Goal: Browse casually: Explore the website without a specific task or goal

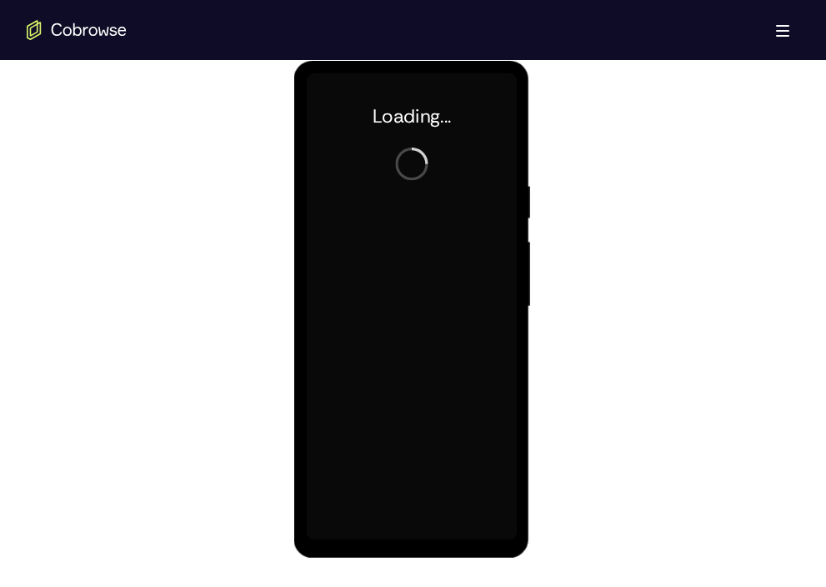
scroll to position [884, 0]
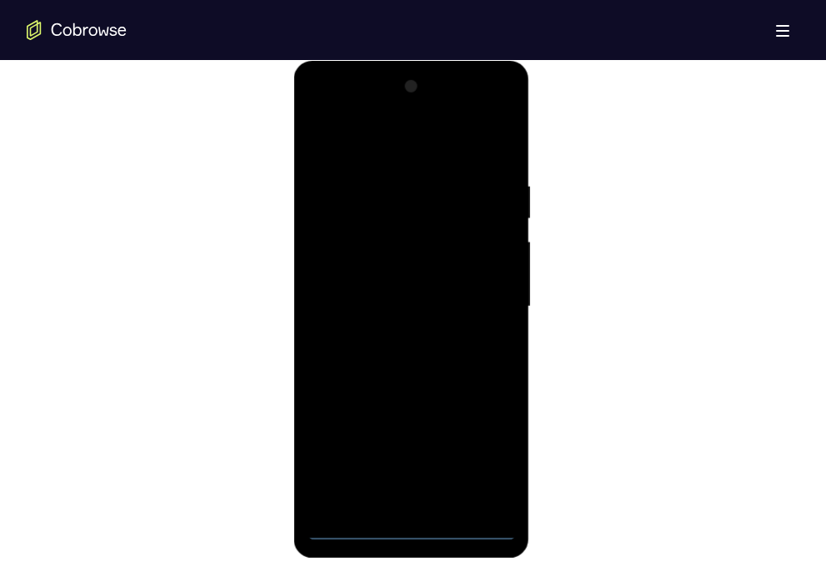
click at [413, 524] on div at bounding box center [412, 306] width 210 height 467
click at [474, 451] on div at bounding box center [412, 306] width 210 height 467
click at [346, 113] on div at bounding box center [412, 306] width 210 height 467
click at [491, 302] on div at bounding box center [412, 306] width 210 height 467
click at [393, 336] on div at bounding box center [412, 306] width 210 height 467
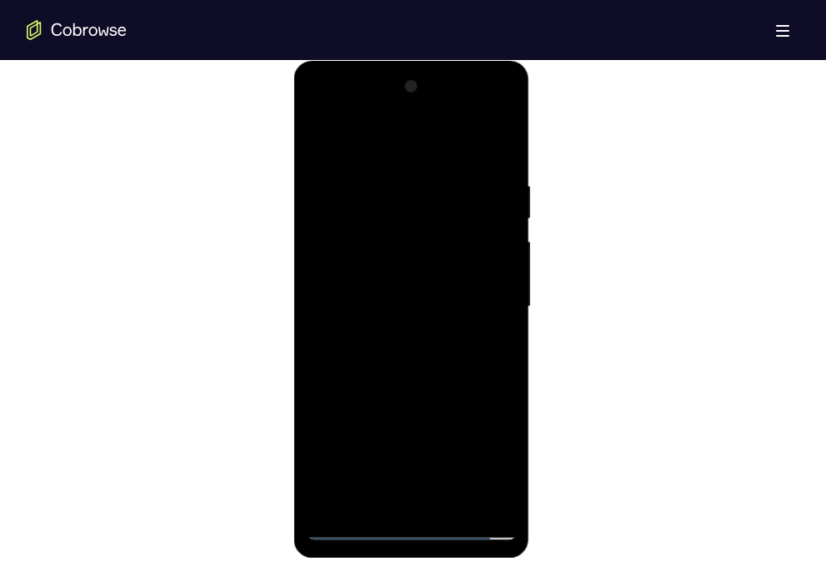
click at [386, 290] on div at bounding box center [412, 306] width 210 height 467
click at [395, 278] on div at bounding box center [412, 306] width 210 height 467
click at [394, 308] on div at bounding box center [412, 306] width 210 height 467
click at [394, 367] on div at bounding box center [412, 306] width 210 height 467
drag, startPoint x: 418, startPoint y: 147, endPoint x: 429, endPoint y: 63, distance: 84.9
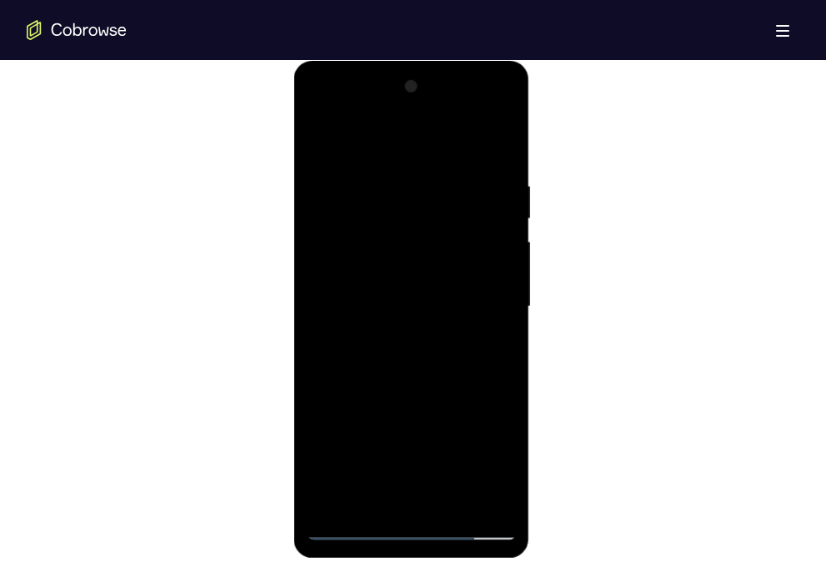
click at [429, 63] on div at bounding box center [412, 309] width 236 height 497
click at [452, 359] on div at bounding box center [412, 306] width 210 height 467
click at [499, 167] on div at bounding box center [412, 306] width 210 height 467
click at [507, 135] on div at bounding box center [412, 306] width 210 height 467
click at [322, 228] on div at bounding box center [412, 306] width 210 height 467
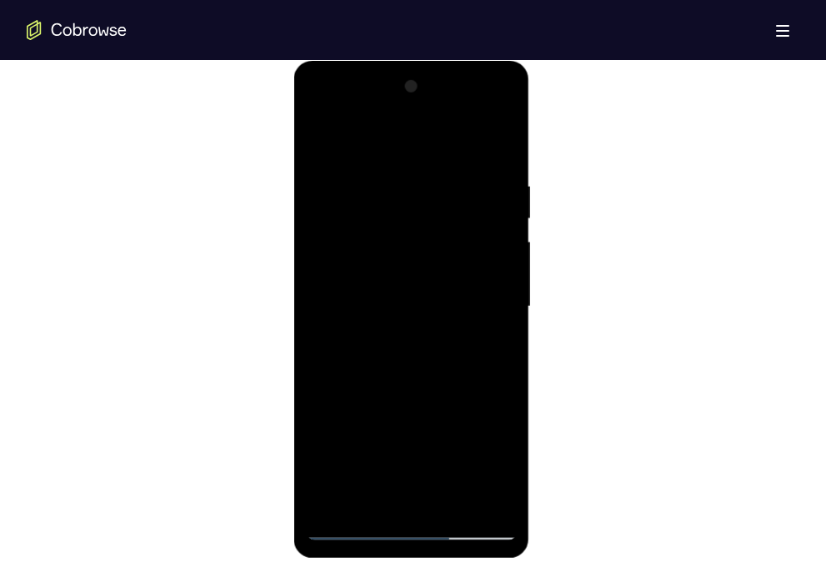
drag, startPoint x: 380, startPoint y: 270, endPoint x: 363, endPoint y: 124, distance: 146.8
click at [363, 124] on div at bounding box center [412, 306] width 210 height 467
click at [322, 134] on div at bounding box center [412, 306] width 210 height 467
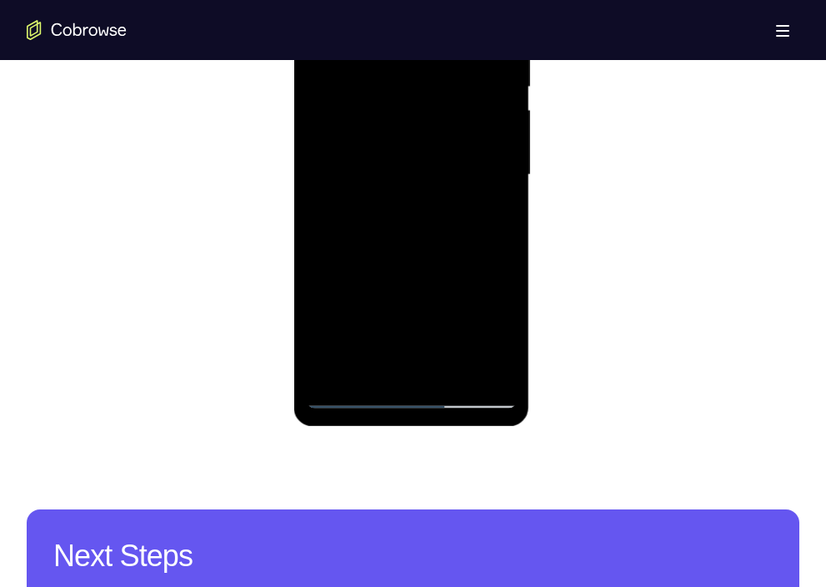
scroll to position [1019, 0]
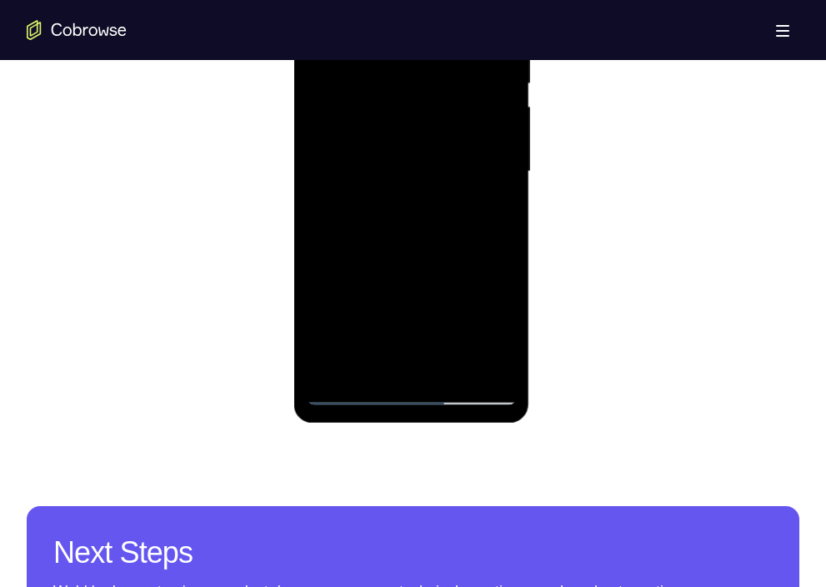
drag, startPoint x: 391, startPoint y: 268, endPoint x: 393, endPoint y: 172, distance: 95.9
click at [393, 172] on div at bounding box center [412, 171] width 210 height 467
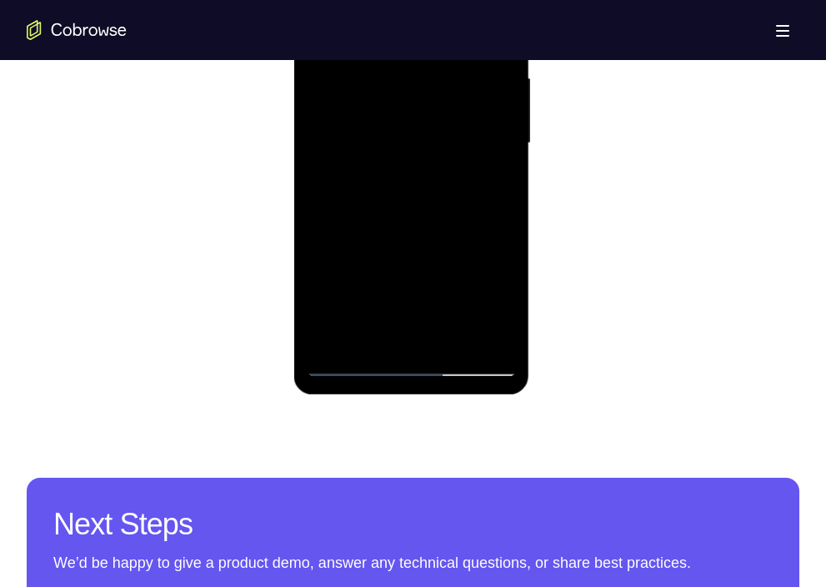
scroll to position [1055, 0]
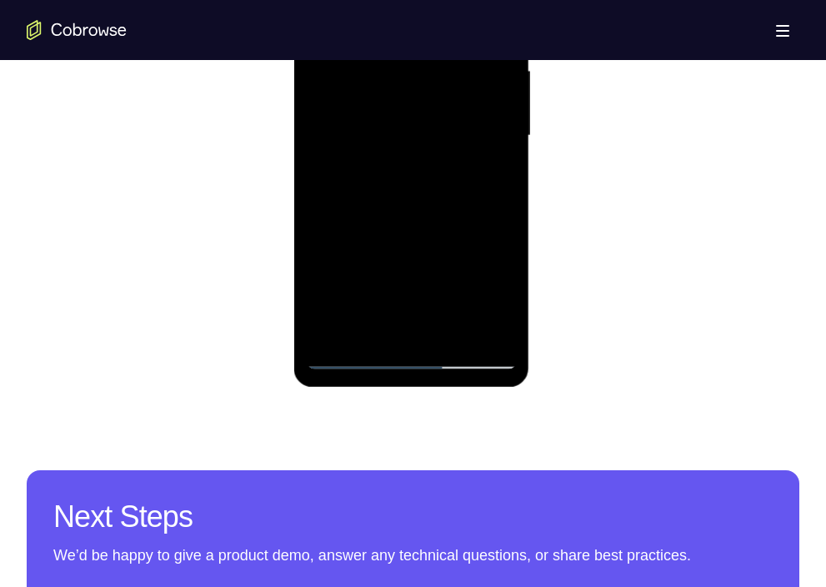
click at [495, 328] on div at bounding box center [412, 135] width 210 height 467
click at [459, 335] on div at bounding box center [412, 135] width 210 height 467
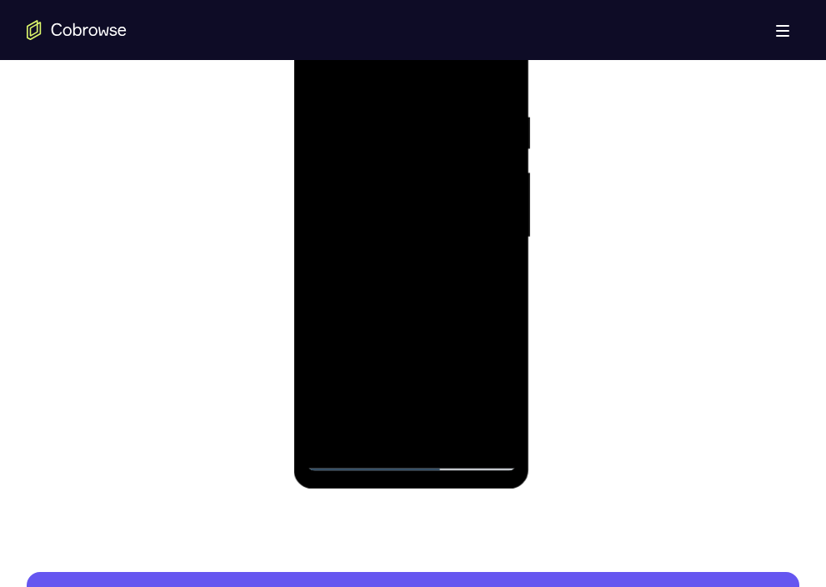
scroll to position [970, 0]
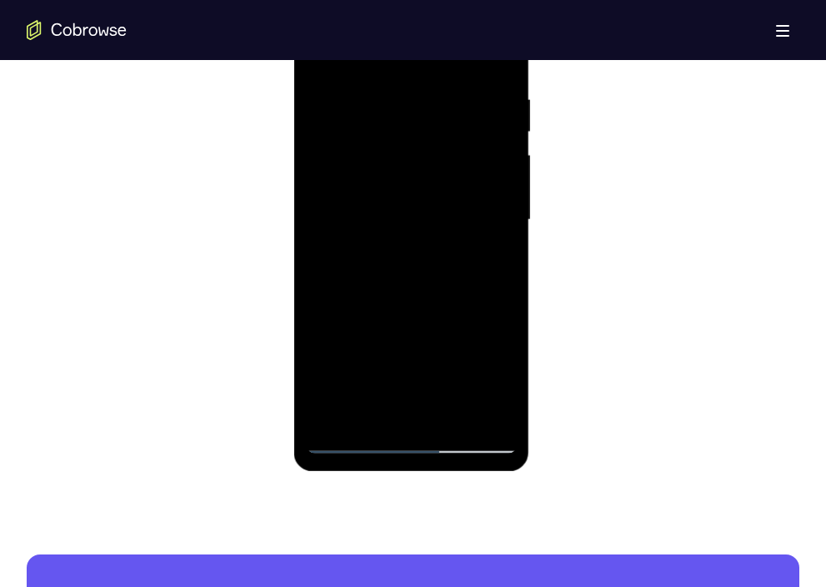
click at [403, 313] on div at bounding box center [412, 220] width 210 height 467
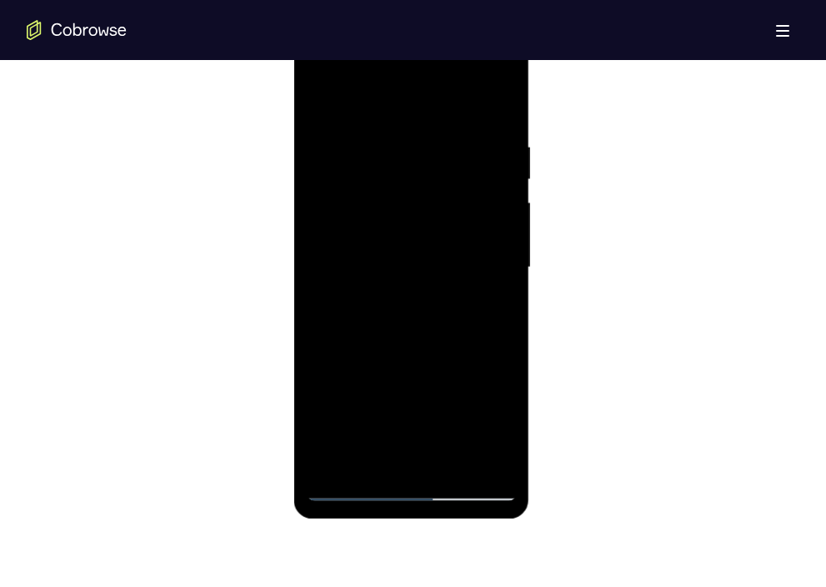
scroll to position [912, 0]
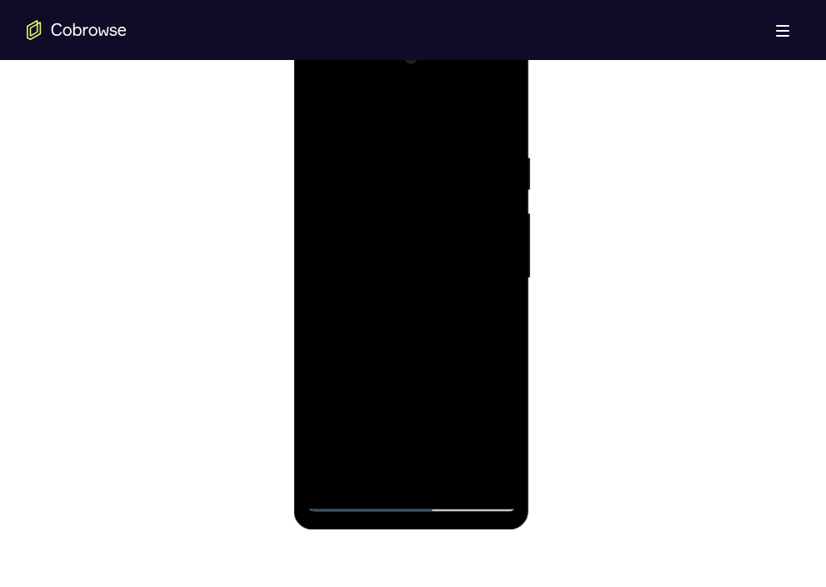
click at [323, 106] on div at bounding box center [412, 278] width 210 height 467
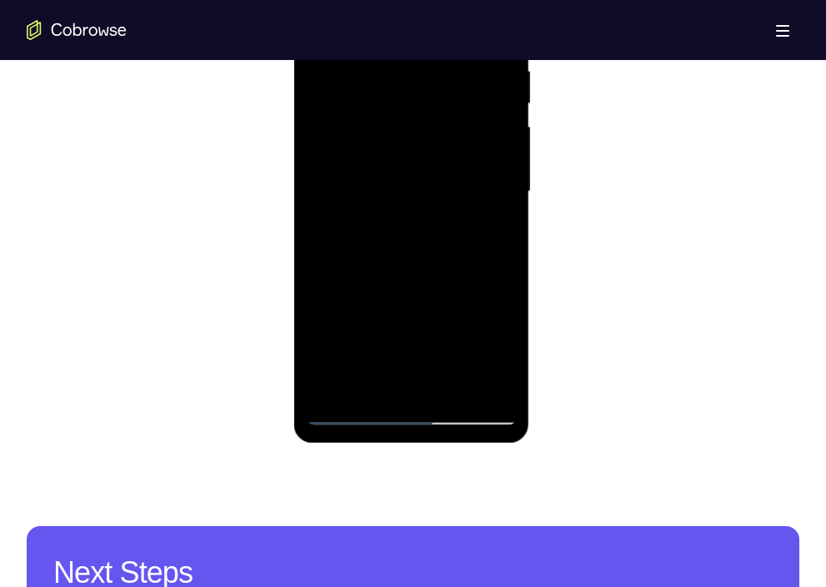
scroll to position [1012, 0]
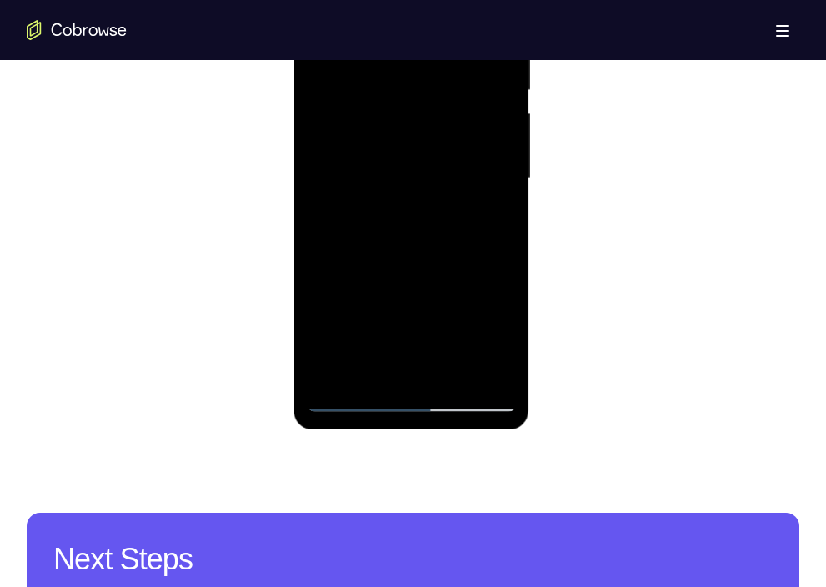
click at [408, 379] on div at bounding box center [412, 178] width 210 height 467
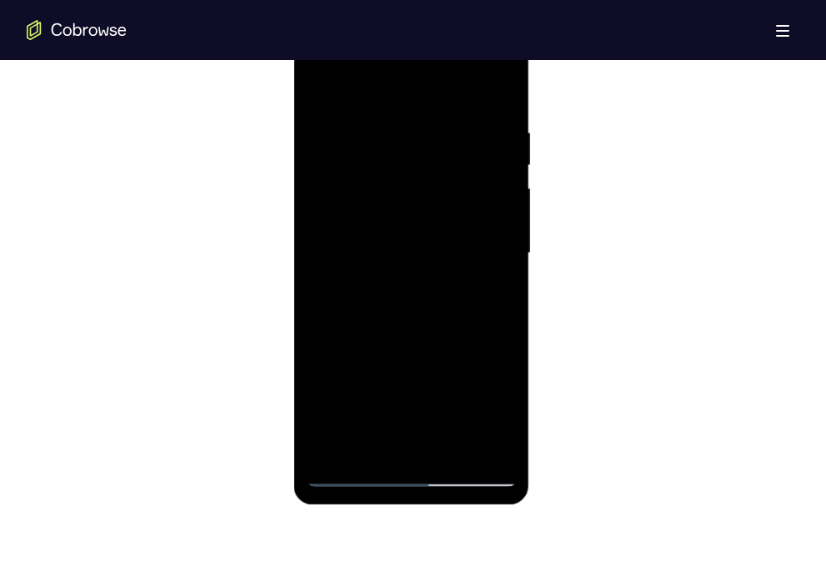
scroll to position [930, 0]
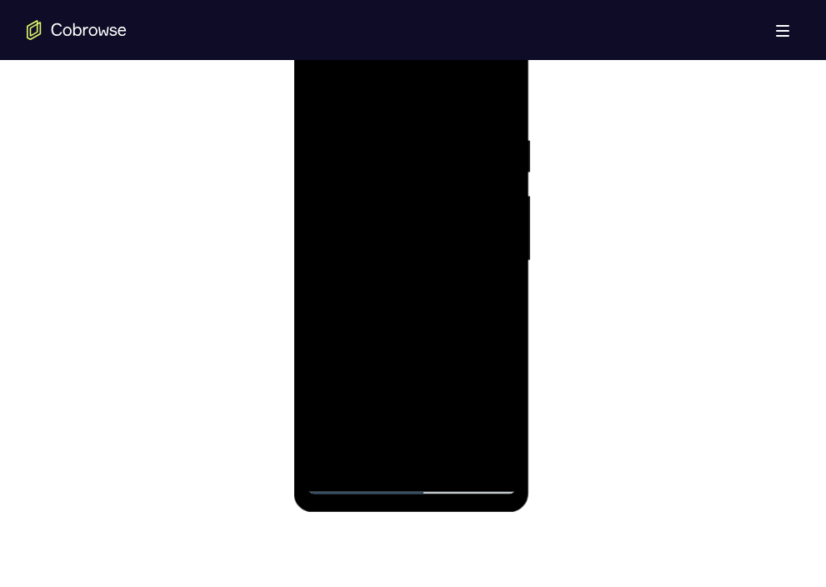
click at [506, 374] on div at bounding box center [412, 261] width 210 height 467
click at [355, 170] on div at bounding box center [412, 261] width 210 height 467
click at [434, 447] on div at bounding box center [412, 261] width 210 height 467
drag, startPoint x: 421, startPoint y: 293, endPoint x: 402, endPoint y: 57, distance: 236.7
click at [402, 57] on div at bounding box center [412, 261] width 210 height 467
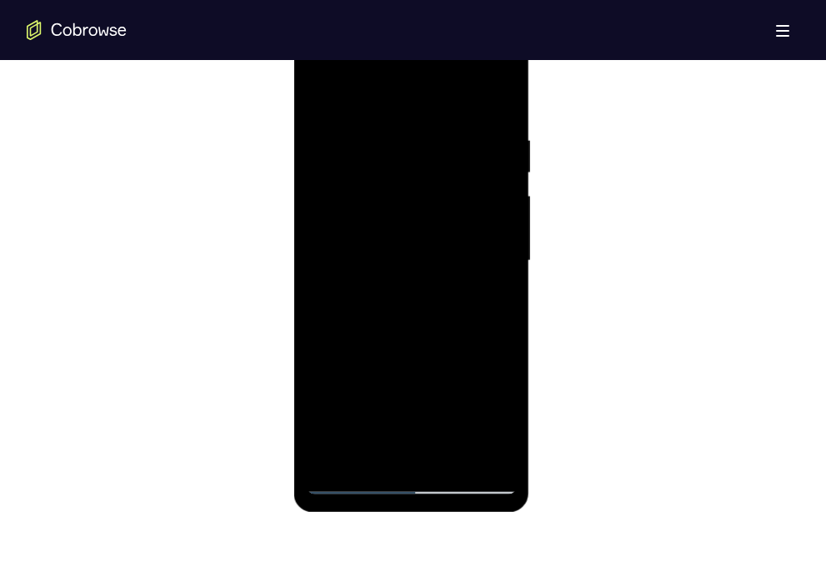
drag, startPoint x: 445, startPoint y: 373, endPoint x: 442, endPoint y: 129, distance: 244.3
click at [442, 129] on div at bounding box center [412, 261] width 210 height 467
drag, startPoint x: 461, startPoint y: 388, endPoint x: 448, endPoint y: 131, distance: 257.1
click at [448, 131] on div at bounding box center [412, 261] width 210 height 467
drag, startPoint x: 454, startPoint y: 398, endPoint x: 446, endPoint y: 114, distance: 284.4
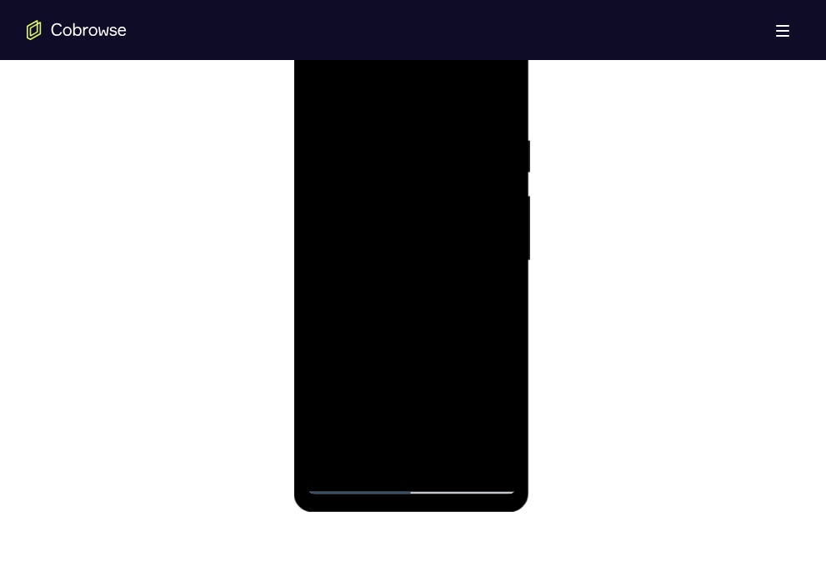
click at [446, 114] on div at bounding box center [412, 261] width 210 height 467
drag, startPoint x: 453, startPoint y: 386, endPoint x: 439, endPoint y: 146, distance: 240.5
click at [439, 146] on div at bounding box center [412, 261] width 210 height 467
drag, startPoint x: 454, startPoint y: 373, endPoint x: 434, endPoint y: 113, distance: 261.6
click at [434, 113] on div at bounding box center [412, 261] width 210 height 467
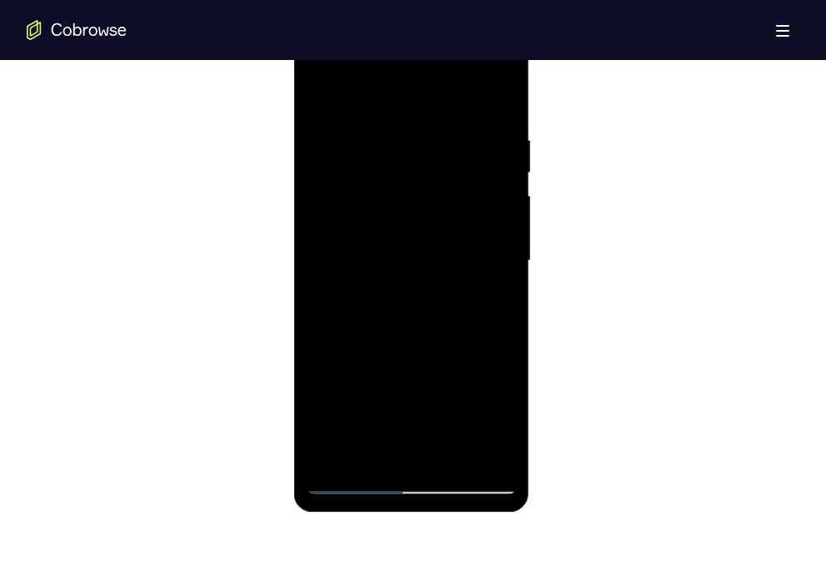
drag, startPoint x: 448, startPoint y: 392, endPoint x: 444, endPoint y: 124, distance: 267.6
click at [444, 124] on div at bounding box center [412, 261] width 210 height 467
drag, startPoint x: 453, startPoint y: 388, endPoint x: 452, endPoint y: 163, distance: 224.3
click at [452, 163] on div at bounding box center [412, 261] width 210 height 467
drag, startPoint x: 451, startPoint y: 401, endPoint x: 419, endPoint y: 102, distance: 301.0
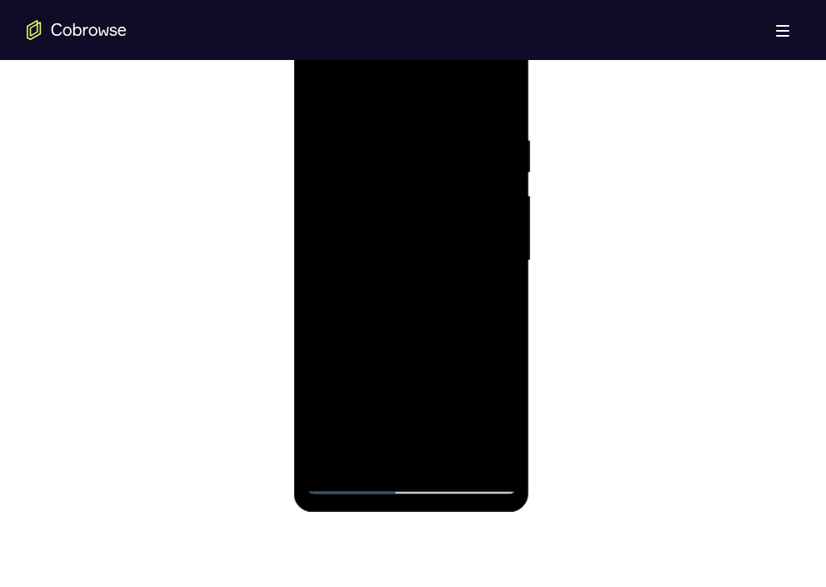
click at [419, 102] on div at bounding box center [412, 261] width 210 height 467
drag, startPoint x: 460, startPoint y: 365, endPoint x: 454, endPoint y: 107, distance: 258.5
click at [454, 107] on div at bounding box center [412, 261] width 210 height 467
drag, startPoint x: 457, startPoint y: 367, endPoint x: 434, endPoint y: 97, distance: 271.1
click at [434, 97] on div at bounding box center [412, 261] width 210 height 467
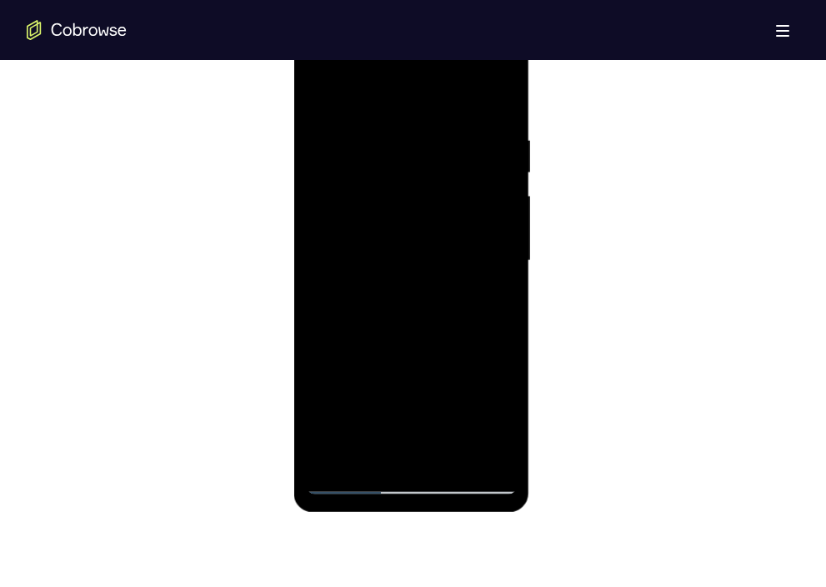
click at [502, 378] on div at bounding box center [412, 261] width 210 height 467
click at [368, 168] on div at bounding box center [412, 261] width 210 height 467
click at [368, 427] on div at bounding box center [412, 261] width 210 height 467
click at [364, 445] on div at bounding box center [412, 261] width 210 height 467
click at [501, 426] on div at bounding box center [412, 261] width 210 height 467
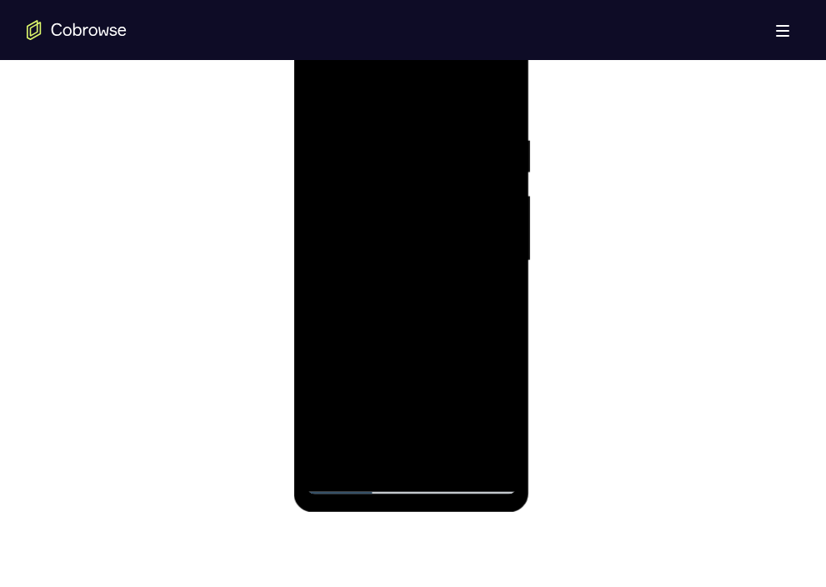
click at [446, 263] on div at bounding box center [412, 261] width 210 height 467
click at [444, 449] on div at bounding box center [412, 261] width 210 height 467
click at [400, 257] on div at bounding box center [412, 261] width 210 height 467
drag, startPoint x: 382, startPoint y: 262, endPoint x: 402, endPoint y: 381, distance: 120.9
click at [402, 381] on div at bounding box center [412, 261] width 210 height 467
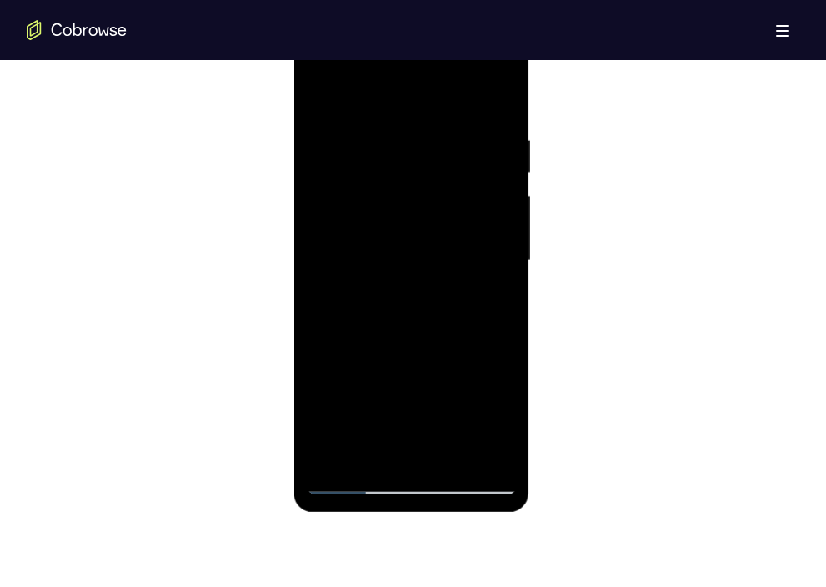
drag, startPoint x: 376, startPoint y: 191, endPoint x: 375, endPoint y: 333, distance: 141.7
click at [375, 333] on div at bounding box center [412, 261] width 210 height 467
drag, startPoint x: 382, startPoint y: 278, endPoint x: 394, endPoint y: 165, distance: 114.1
click at [394, 165] on div at bounding box center [412, 261] width 210 height 467
drag, startPoint x: 388, startPoint y: 293, endPoint x: 387, endPoint y: 155, distance: 138.4
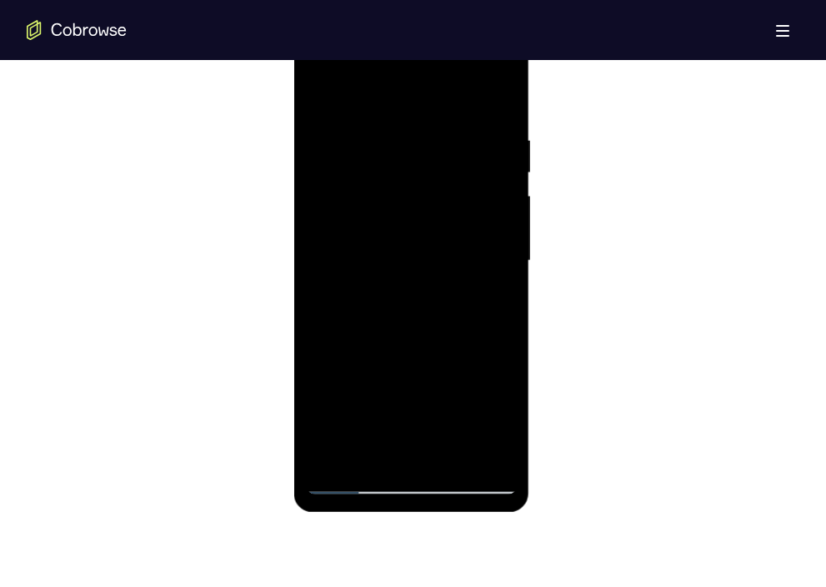
click at [387, 155] on div at bounding box center [412, 261] width 210 height 467
drag, startPoint x: 386, startPoint y: 256, endPoint x: 386, endPoint y: 113, distance: 143.4
click at [386, 113] on div at bounding box center [412, 261] width 210 height 467
drag, startPoint x: 389, startPoint y: 303, endPoint x: 387, endPoint y: 82, distance: 221.8
click at [387, 82] on div at bounding box center [412, 261] width 210 height 467
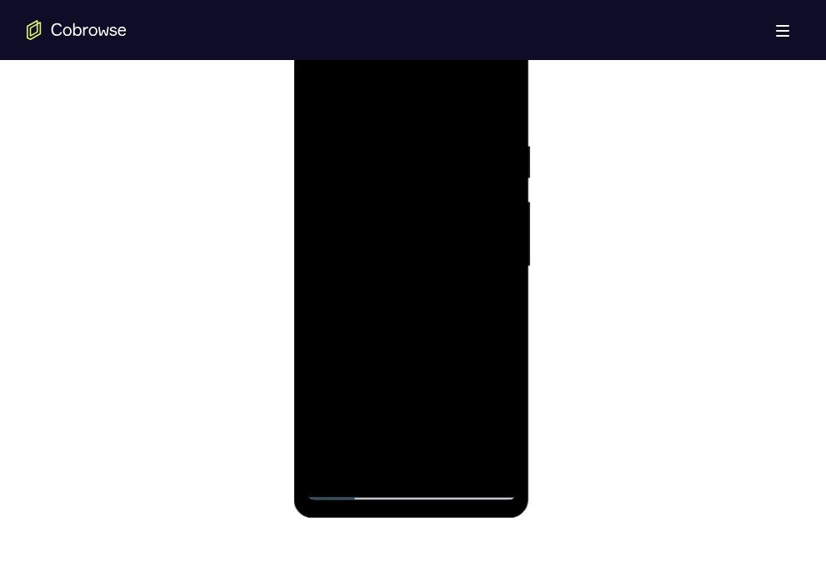
scroll to position [923, 0]
click at [324, 105] on div at bounding box center [412, 267] width 210 height 467
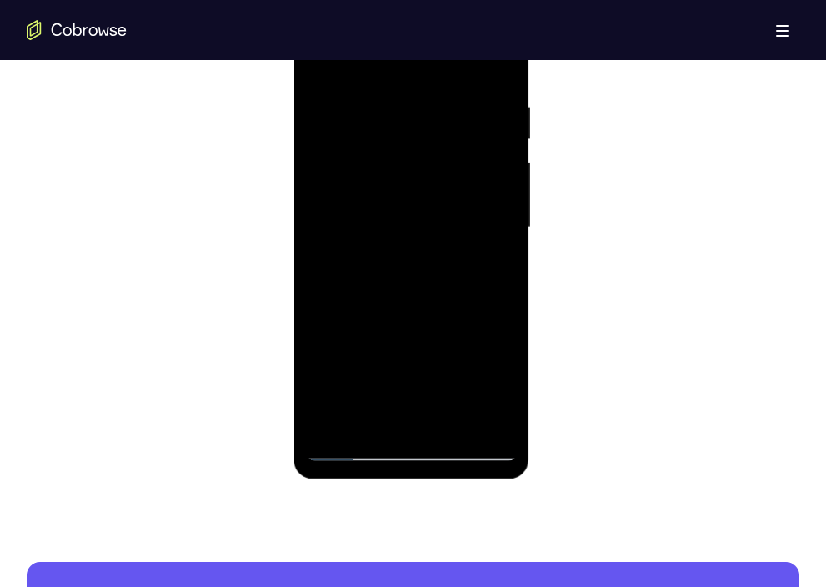
scroll to position [964, 0]
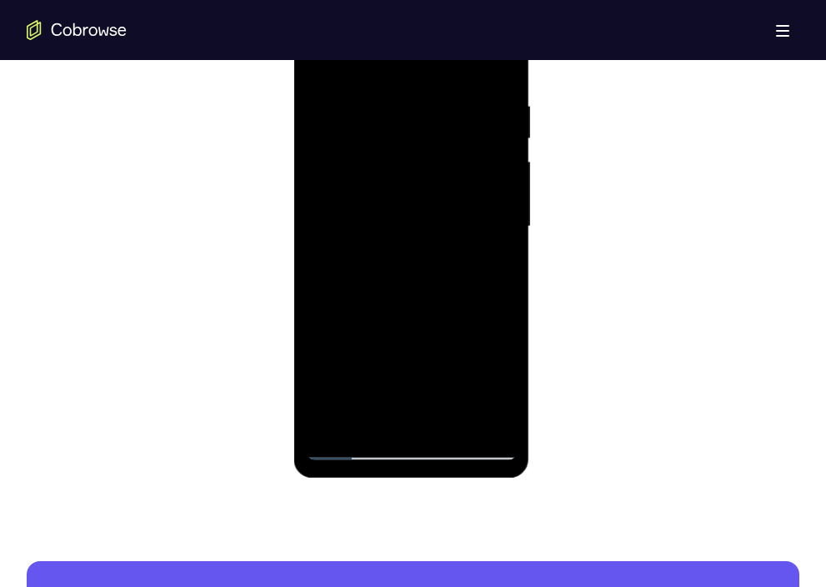
click at [485, 183] on div at bounding box center [412, 226] width 210 height 467
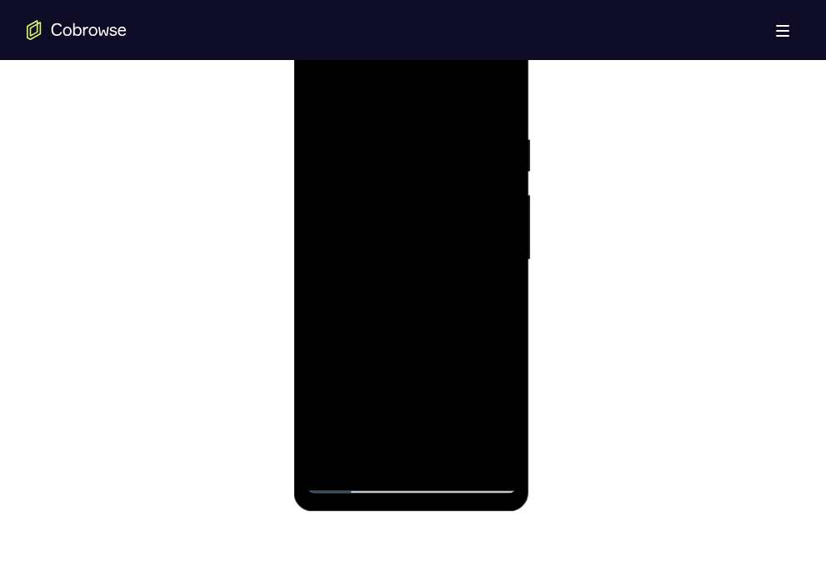
scroll to position [926, 0]
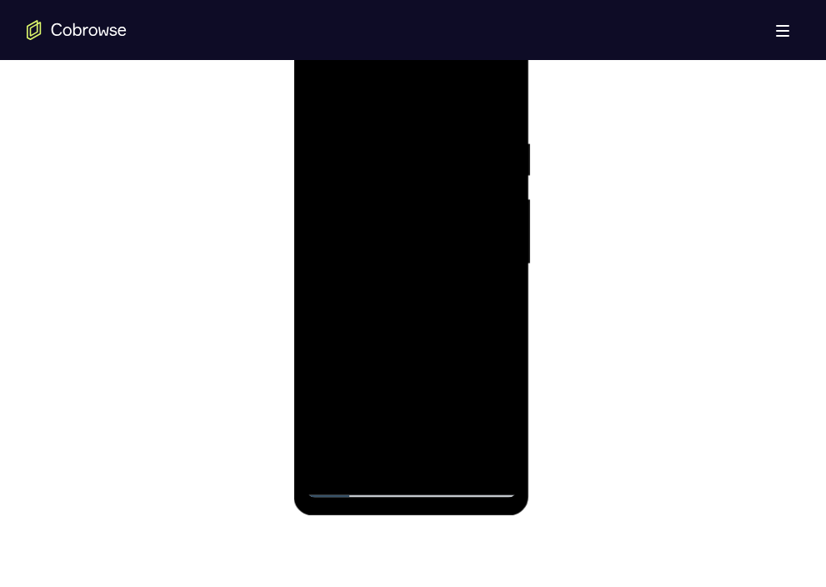
click at [328, 99] on div at bounding box center [412, 264] width 210 height 467
click at [358, 487] on div at bounding box center [412, 264] width 210 height 467
click at [331, 100] on div at bounding box center [412, 264] width 210 height 467
click at [410, 461] on div at bounding box center [412, 264] width 210 height 467
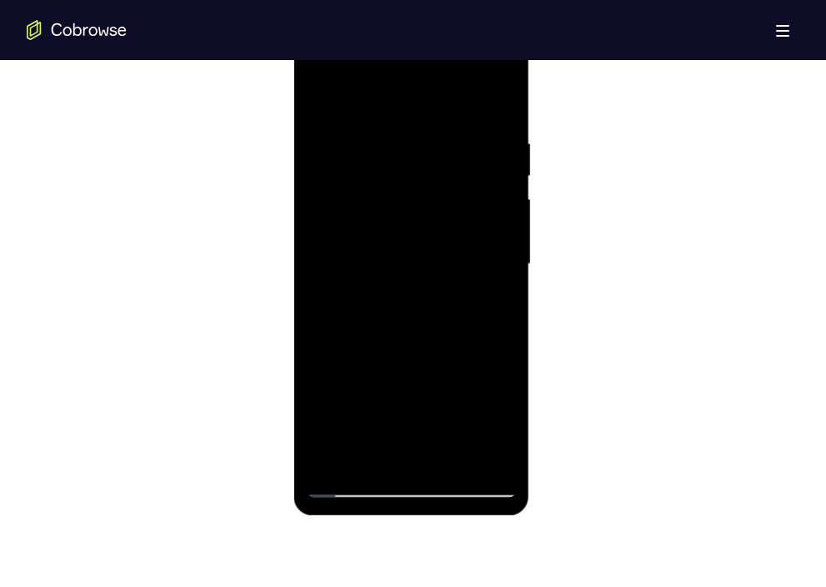
drag, startPoint x: 449, startPoint y: 380, endPoint x: 429, endPoint y: 128, distance: 252.6
click at [429, 128] on div at bounding box center [412, 264] width 210 height 467
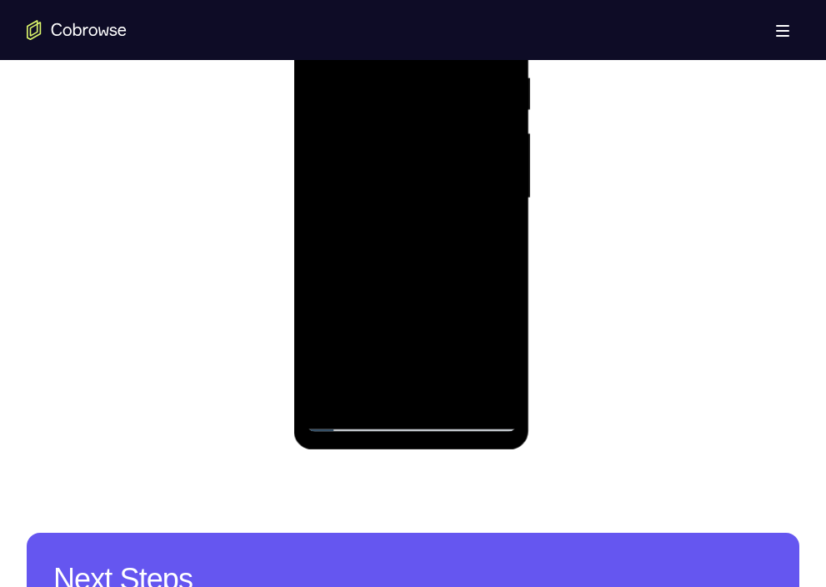
scroll to position [995, 0]
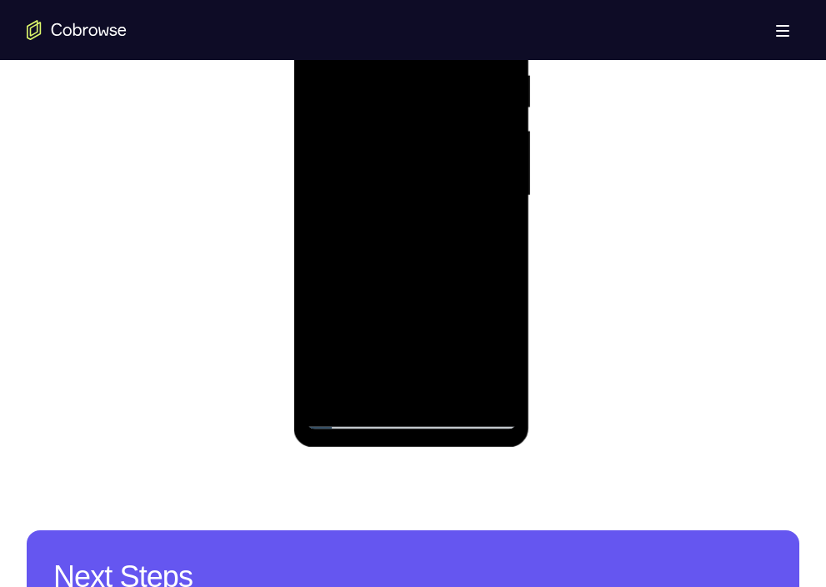
drag, startPoint x: 456, startPoint y: 269, endPoint x: 433, endPoint y: 61, distance: 209.7
click at [433, 61] on div at bounding box center [412, 195] width 210 height 467
drag, startPoint x: 452, startPoint y: 294, endPoint x: 413, endPoint y: 90, distance: 208.0
click at [413, 90] on div at bounding box center [412, 195] width 210 height 467
drag, startPoint x: 457, startPoint y: 321, endPoint x: 430, endPoint y: 83, distance: 239.1
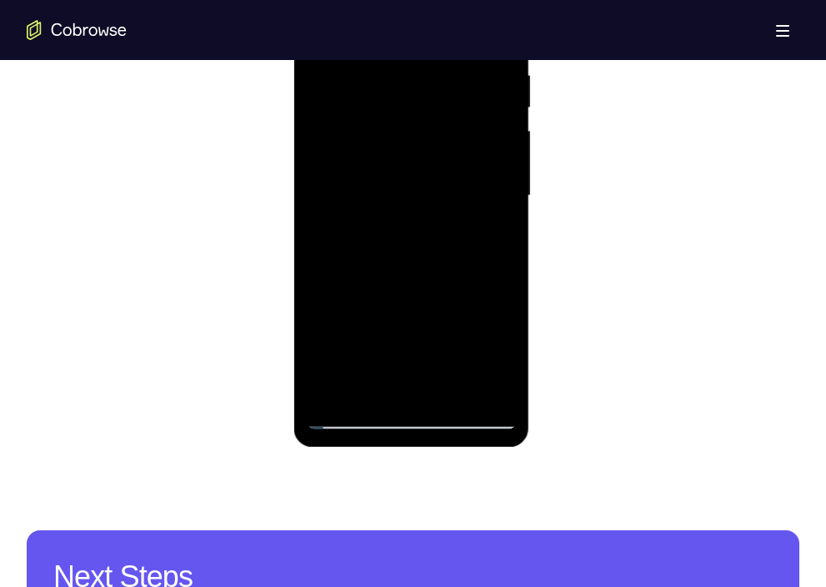
click at [430, 83] on div at bounding box center [412, 195] width 210 height 467
click at [422, 422] on div at bounding box center [412, 195] width 210 height 467
